Goal: Task Accomplishment & Management: Manage account settings

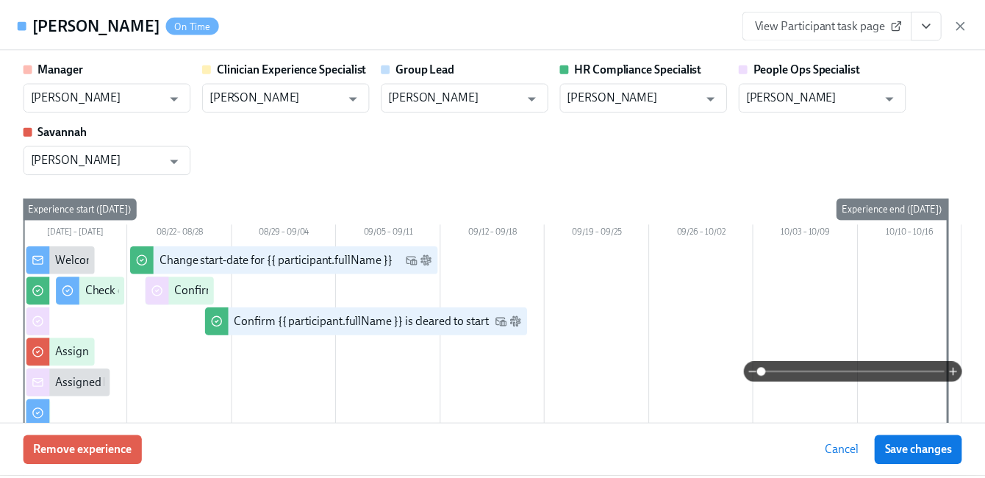
scroll to position [260, 0]
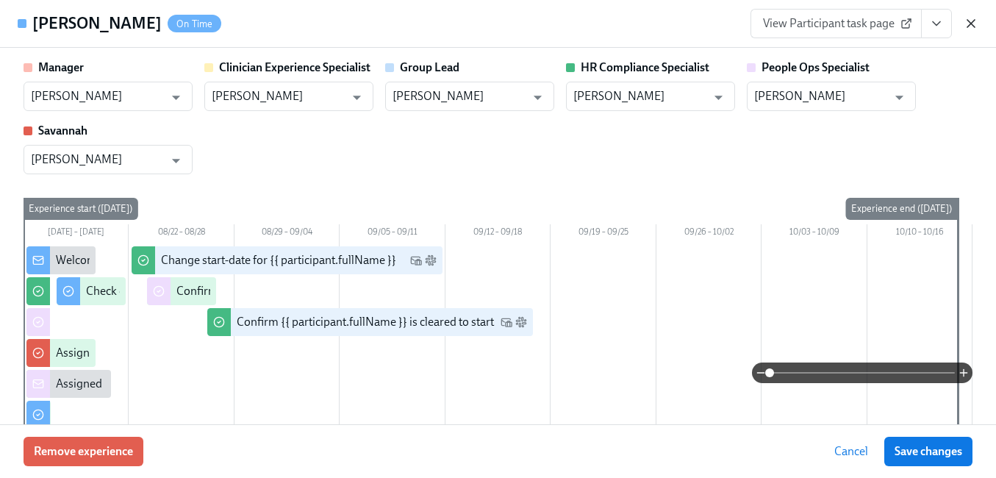
click at [976, 21] on icon "button" at bounding box center [971, 23] width 15 height 15
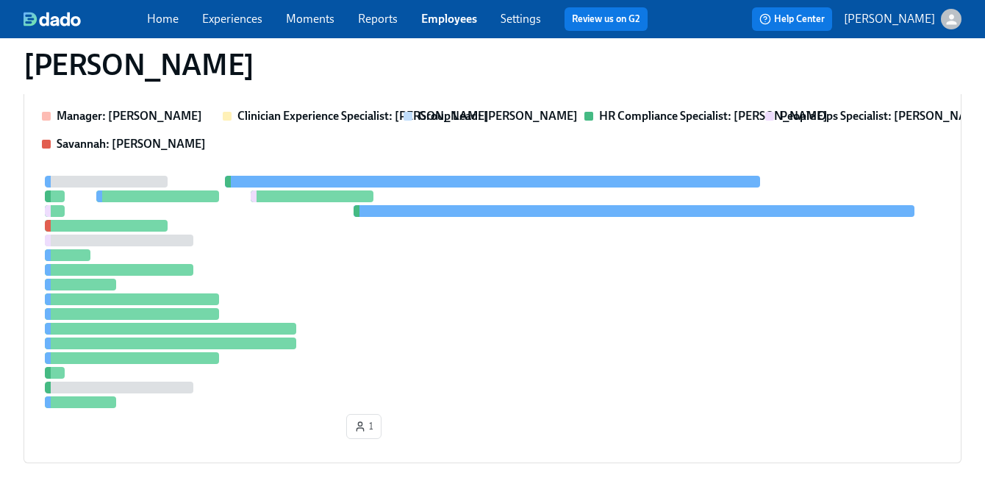
click at [446, 18] on link "Employees" at bounding box center [449, 19] width 56 height 14
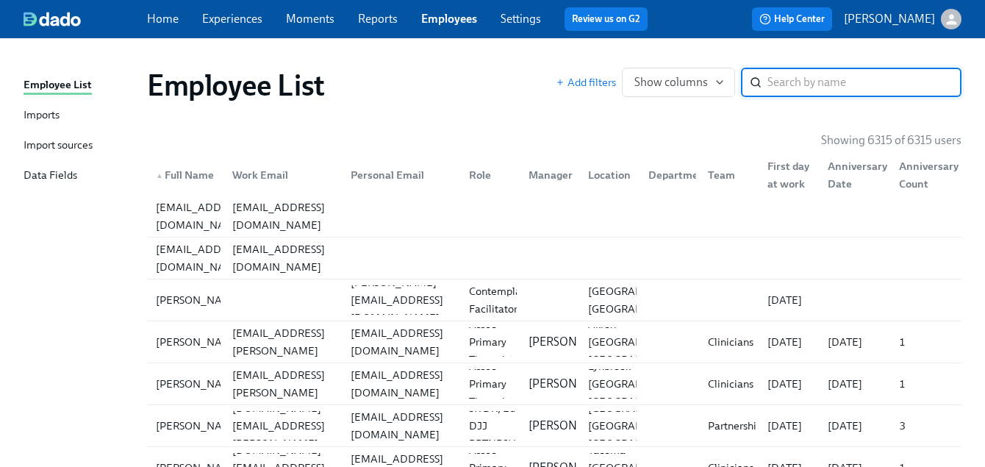
click at [220, 15] on link "Experiences" at bounding box center [232, 19] width 60 height 14
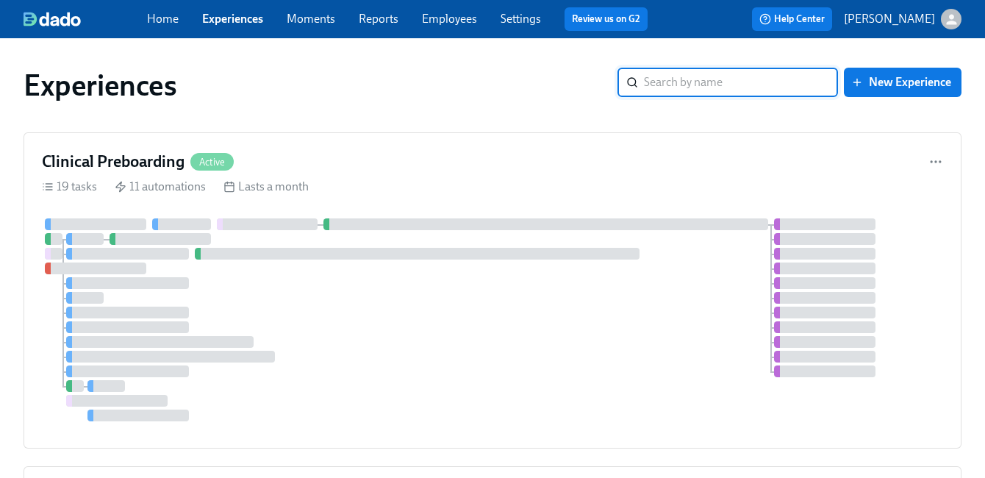
click at [517, 18] on link "Settings" at bounding box center [521, 19] width 40 height 14
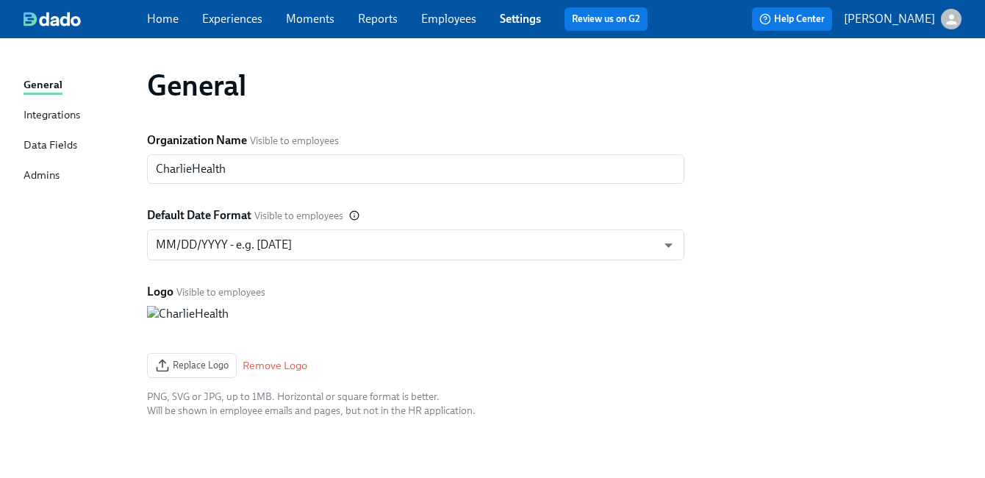
click at [57, 177] on div "Admins" at bounding box center [42, 176] width 36 height 18
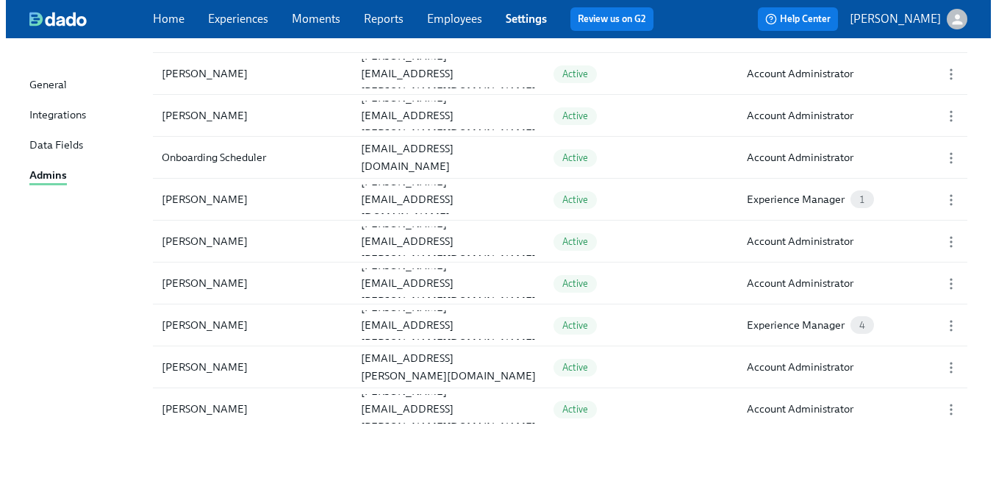
scroll to position [1881, 0]
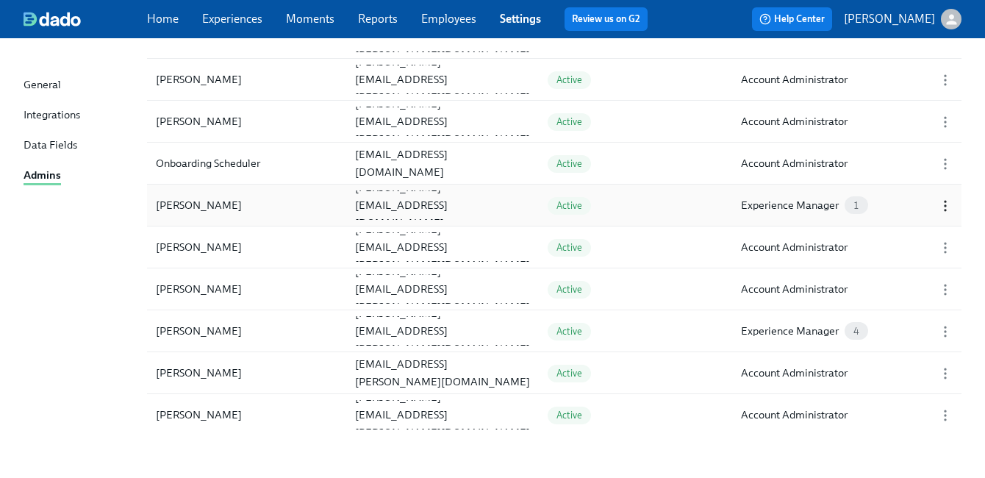
click at [940, 209] on icon "button" at bounding box center [945, 206] width 15 height 15
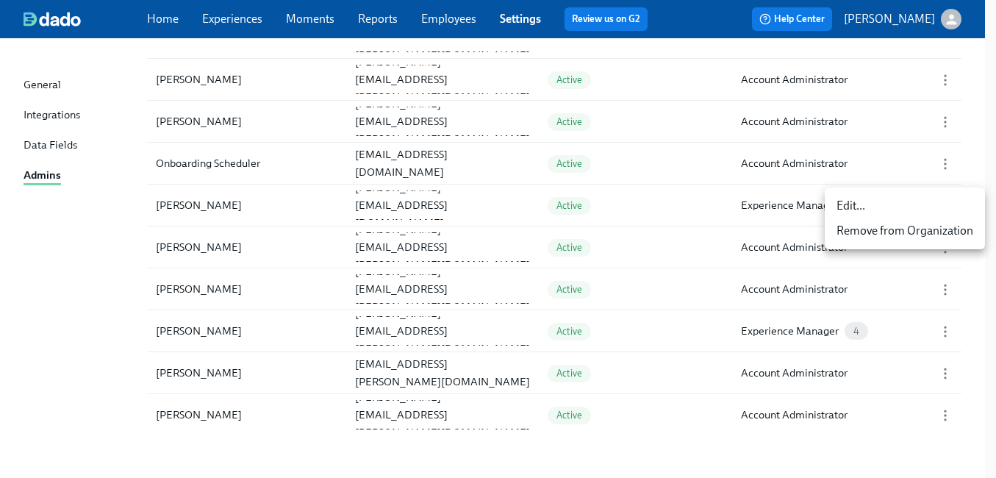
click at [876, 204] on li "Edit..." at bounding box center [905, 205] width 160 height 25
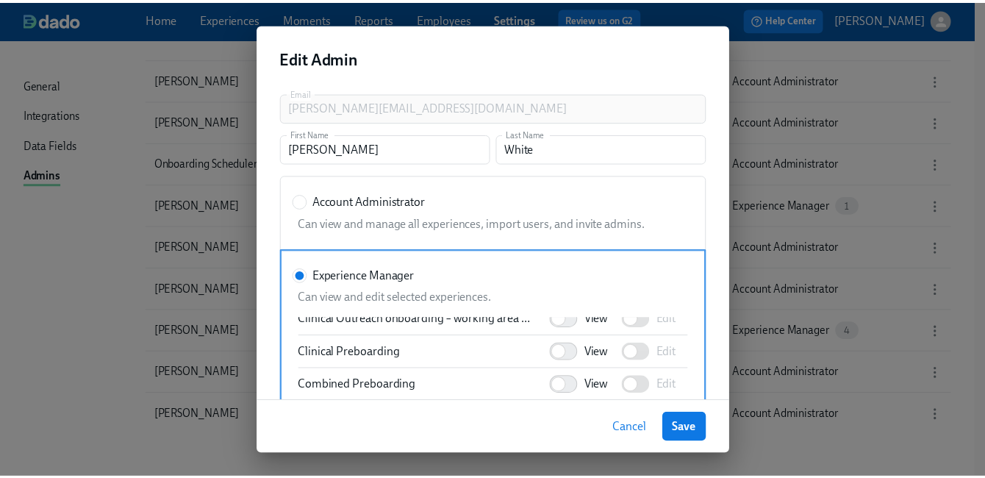
scroll to position [809, 0]
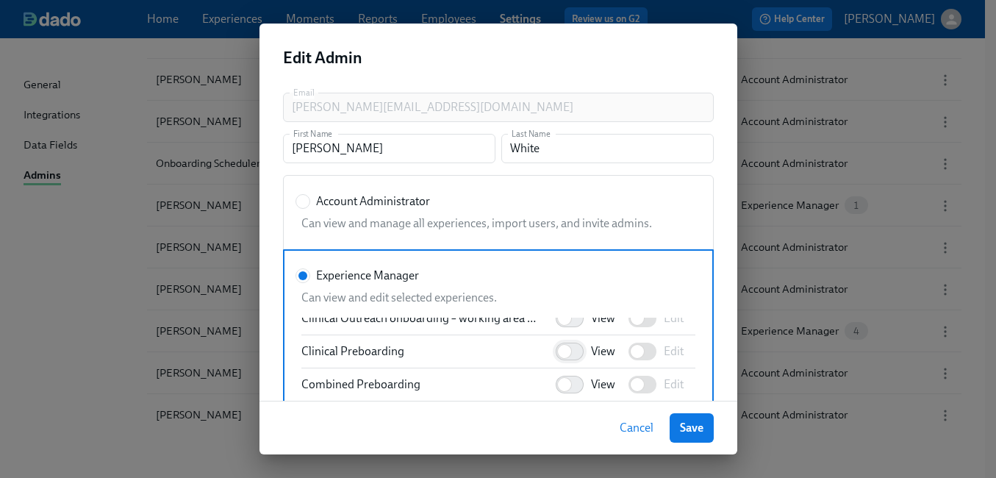
click at [560, 353] on input "View" at bounding box center [564, 351] width 97 height 32
checkbox input "true"
click at [637, 350] on input "Edit" at bounding box center [637, 351] width 97 height 32
checkbox input "true"
click at [690, 418] on button "Save" at bounding box center [692, 427] width 44 height 29
